Goal: Task Accomplishment & Management: Manage account settings

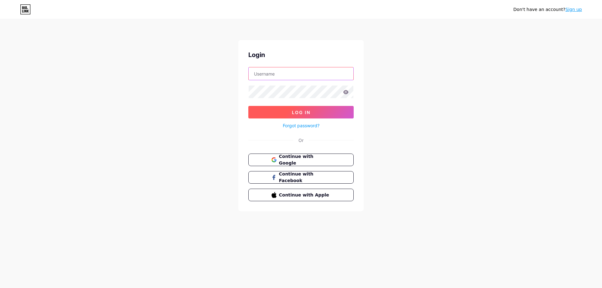
type input "[EMAIL_ADDRESS][DOMAIN_NAME]"
click at [296, 112] on span "Log In" at bounding box center [301, 112] width 18 height 5
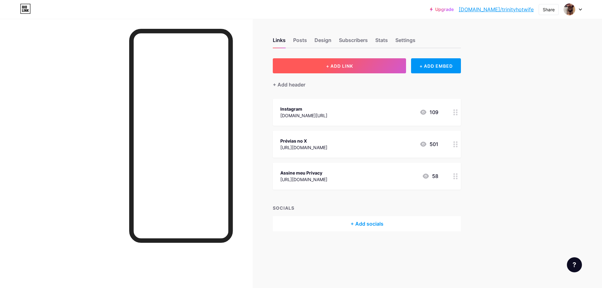
click at [357, 67] on button "+ ADD LINK" at bounding box center [339, 65] width 133 height 15
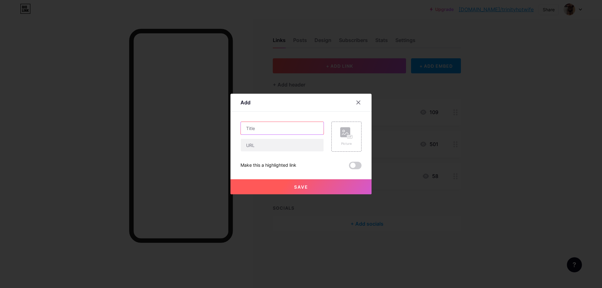
click at [291, 130] on input "text" at bounding box center [282, 128] width 83 height 13
type input "P"
type input "PRIVACY GRÁTIS"
click at [281, 142] on input "text" at bounding box center [282, 145] width 83 height 13
paste input "[URL][DOMAIN_NAME]"
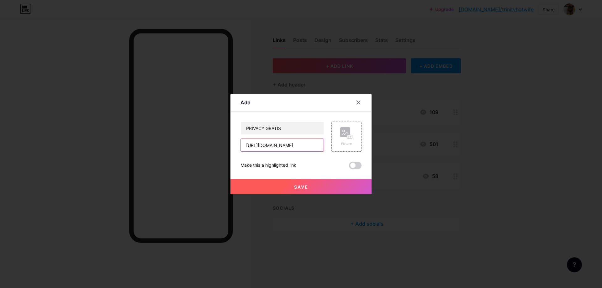
scroll to position [0, 6]
type input "[URL][DOMAIN_NAME]"
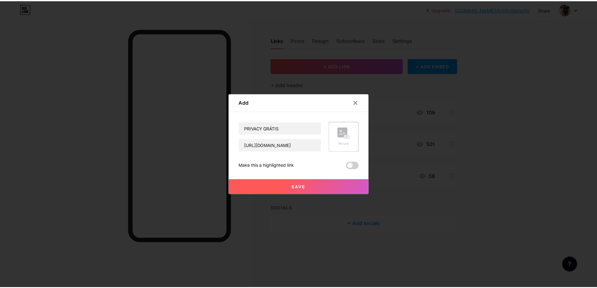
scroll to position [0, 0]
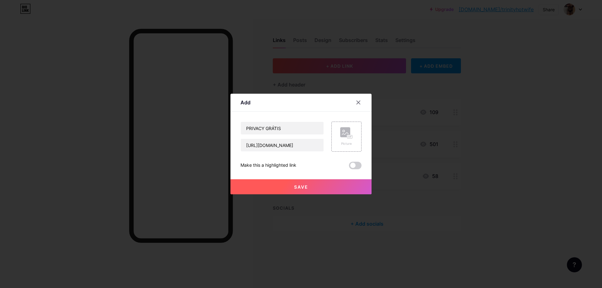
click at [305, 186] on span "Save" at bounding box center [301, 186] width 14 height 5
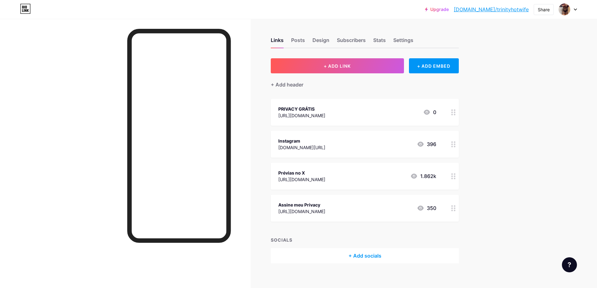
drag, startPoint x: 316, startPoint y: 200, endPoint x: 348, endPoint y: 197, distance: 32.5
click at [348, 197] on div "Assine meu Privacy [URL][DOMAIN_NAME] 350" at bounding box center [365, 208] width 188 height 27
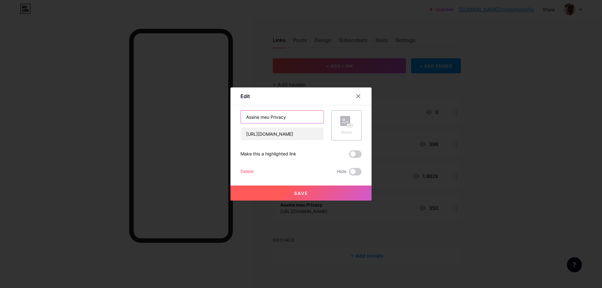
drag, startPoint x: 308, startPoint y: 116, endPoint x: 233, endPoint y: 119, distance: 74.7
click at [233, 119] on div "Edit Content YouTube Play YouTube video without leaving your page. ADD Vimeo Pl…" at bounding box center [300, 143] width 141 height 113
type input "ASSINE MEUS VÍDEOS"
click at [294, 192] on span "Save" at bounding box center [301, 193] width 14 height 5
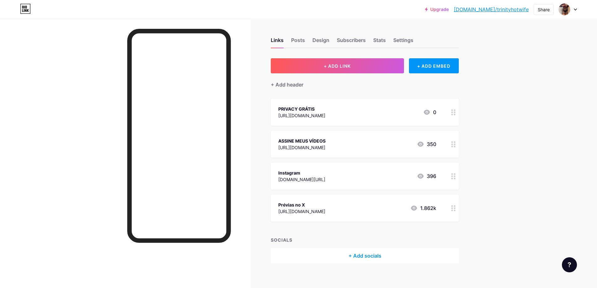
click at [383, 178] on div "Instagram [DOMAIN_NAME][URL] 396" at bounding box center [357, 176] width 158 height 14
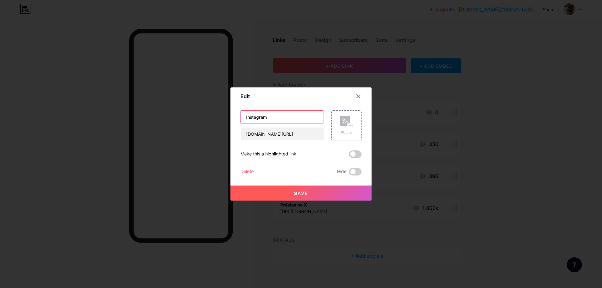
drag, startPoint x: 275, startPoint y: 111, endPoint x: 201, endPoint y: 115, distance: 74.1
click at [201, 114] on div "Edit Content YouTube Play YouTube video without leaving your page. ADD Vimeo Pl…" at bounding box center [301, 144] width 602 height 288
type input "INSTAGRAM"
click at [298, 193] on span "Save" at bounding box center [301, 193] width 14 height 5
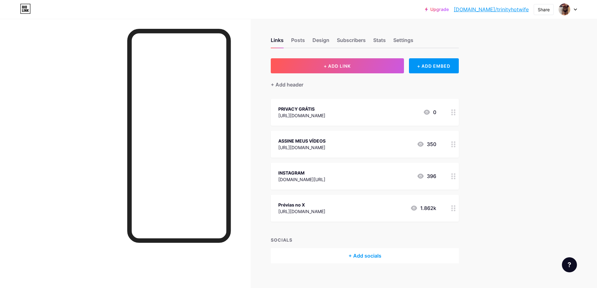
click at [369, 204] on div "Prévias no X [URL][DOMAIN_NAME] 1.862k" at bounding box center [357, 208] width 158 height 14
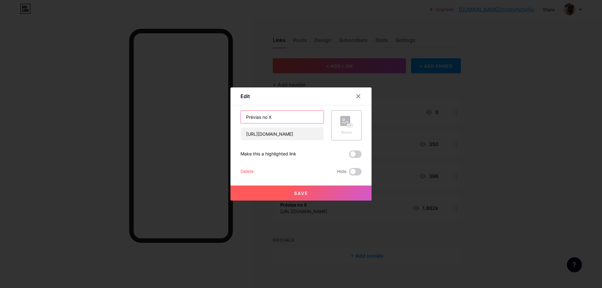
drag, startPoint x: 285, startPoint y: 117, endPoint x: 195, endPoint y: 115, distance: 89.6
click at [195, 114] on div "Edit Content YouTube Play YouTube video without leaving your page. ADD Vimeo Pl…" at bounding box center [301, 144] width 602 height 288
type input "PRÉVIAS NO X"
click at [306, 194] on span "Save" at bounding box center [301, 193] width 14 height 5
